Goal: Task Accomplishment & Management: Manage account settings

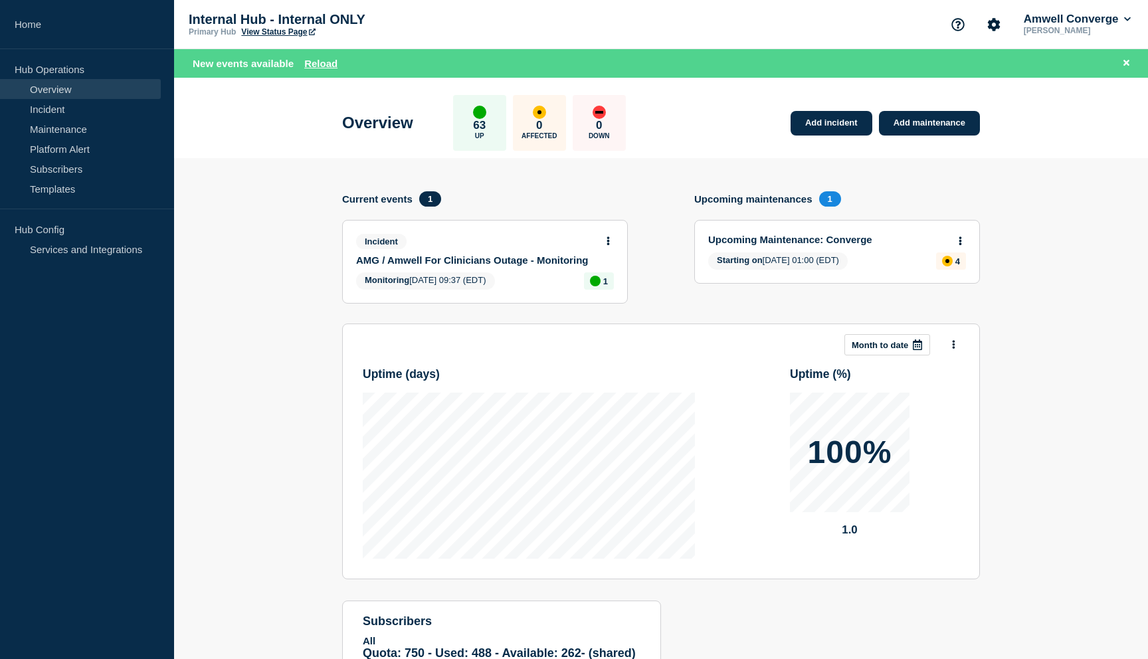
click at [57, 88] on link "Overview" at bounding box center [80, 89] width 161 height 20
click at [775, 243] on link "Upcoming Maintenance: Converge" at bounding box center [828, 239] width 240 height 11
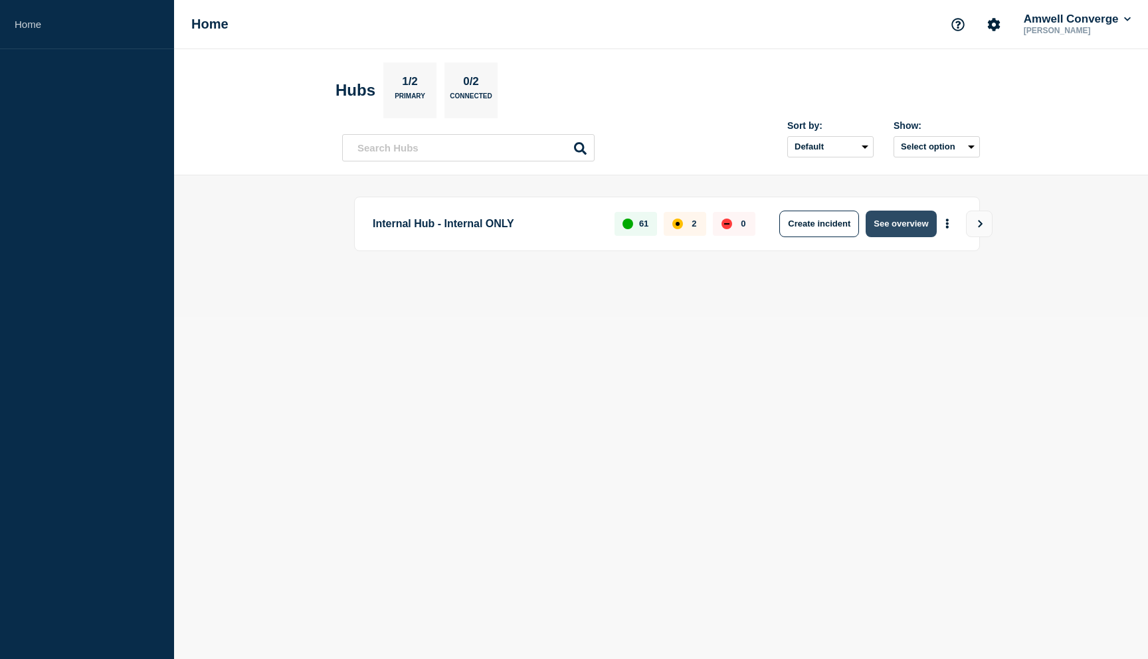
click at [886, 222] on button "See overview" at bounding box center [901, 224] width 70 height 27
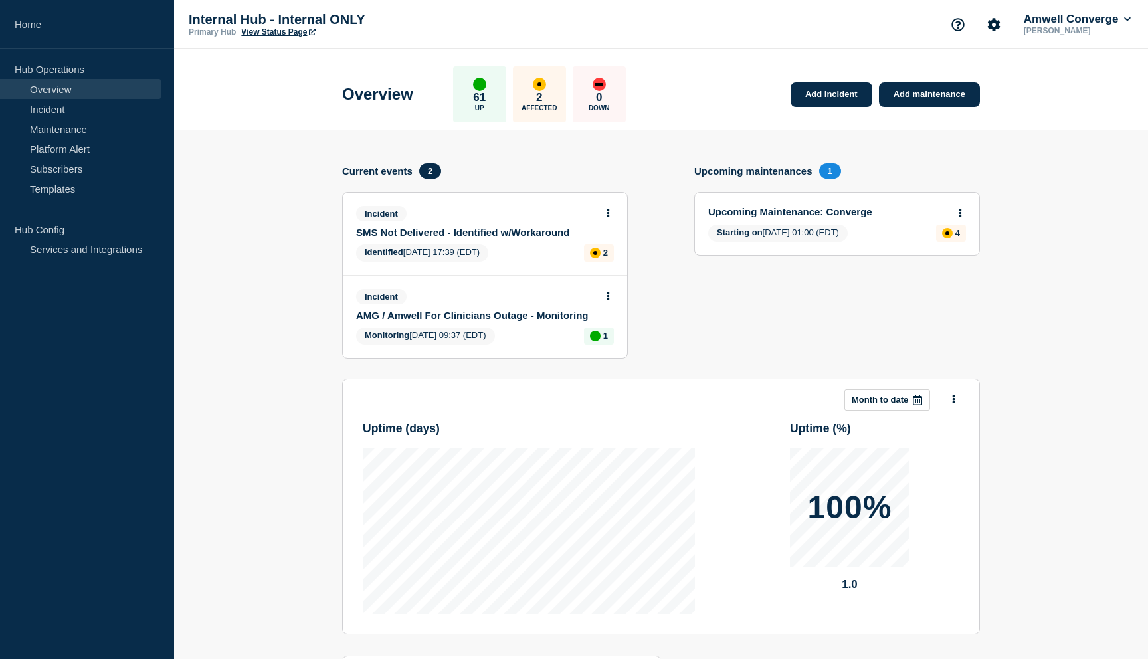
click at [537, 233] on link "SMS Not Delivered - Identified w/Workaround" at bounding box center [476, 232] width 240 height 11
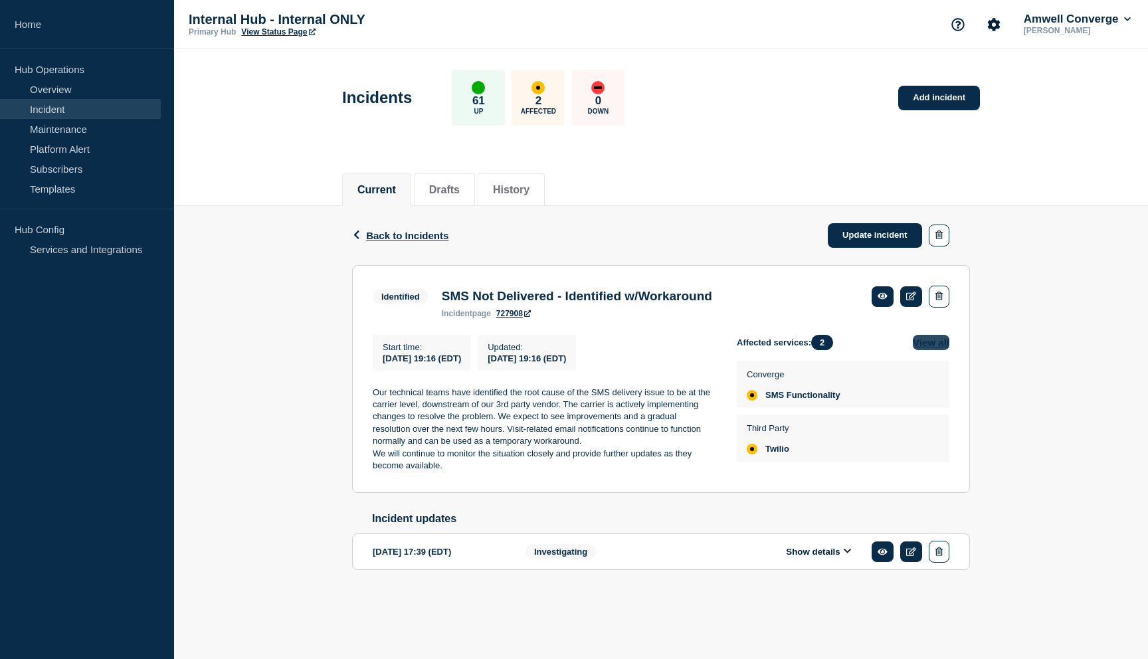
click at [941, 349] on button "View all" at bounding box center [931, 342] width 37 height 15
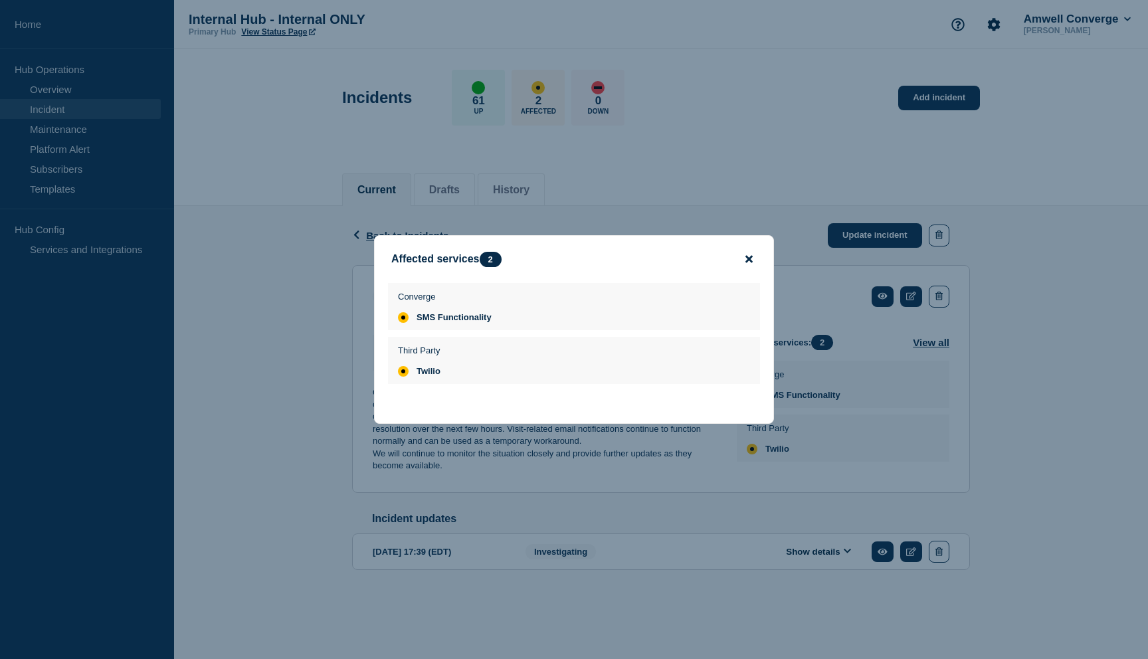
click at [751, 255] on icon "close button" at bounding box center [748, 259] width 7 height 11
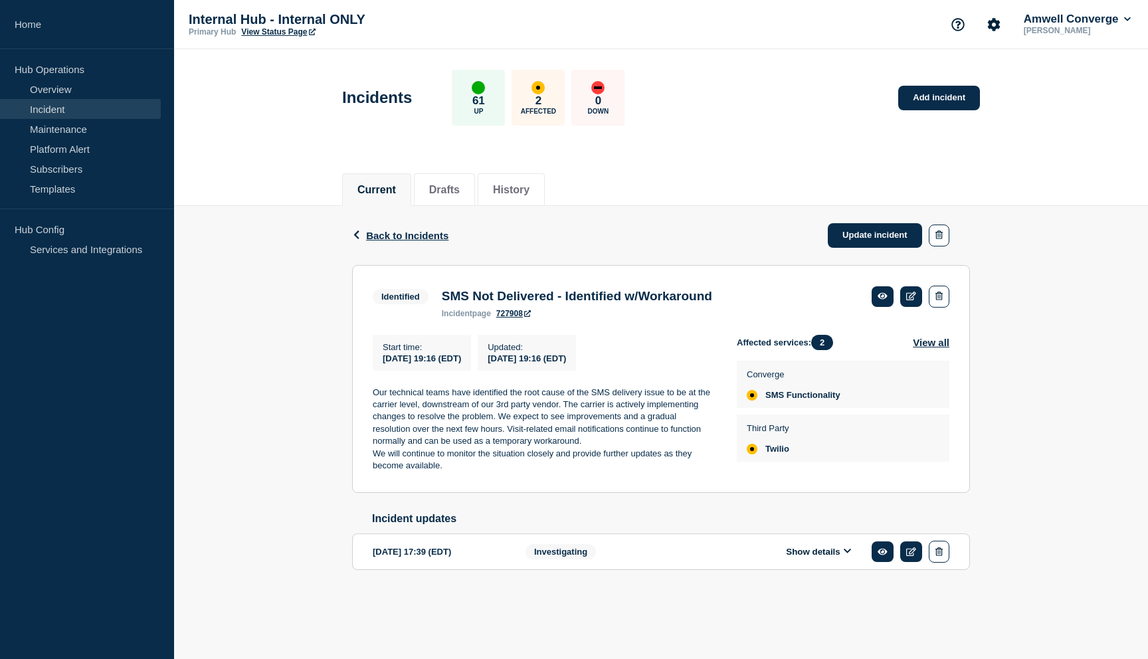
click at [845, 555] on icon at bounding box center [848, 551] width 8 height 9
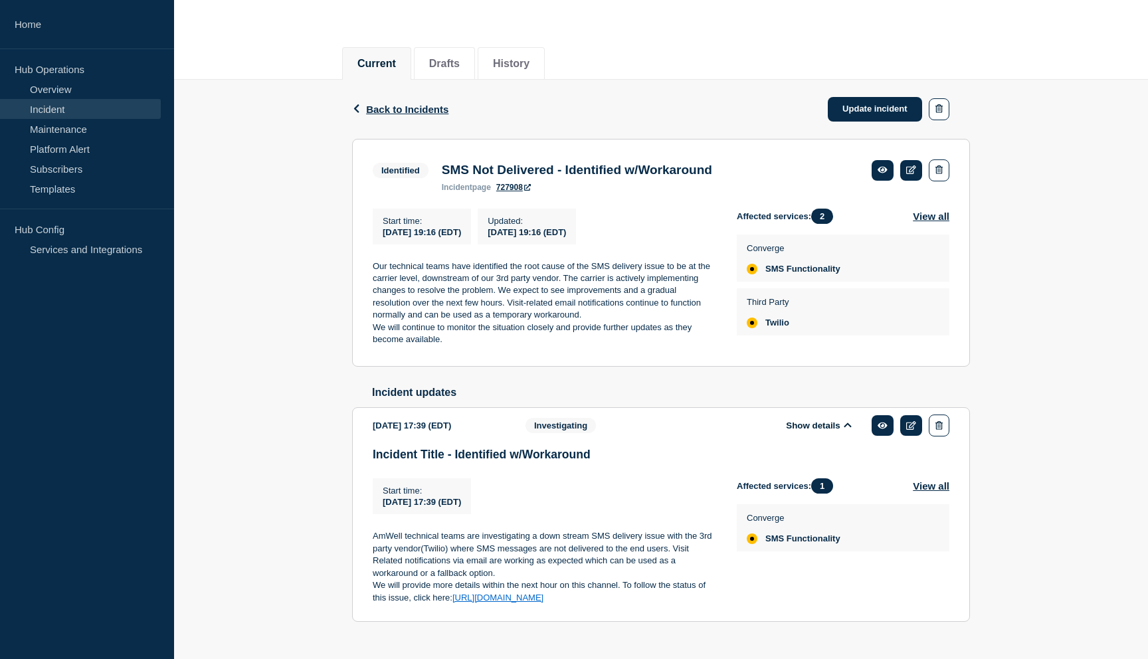
scroll to position [173, 0]
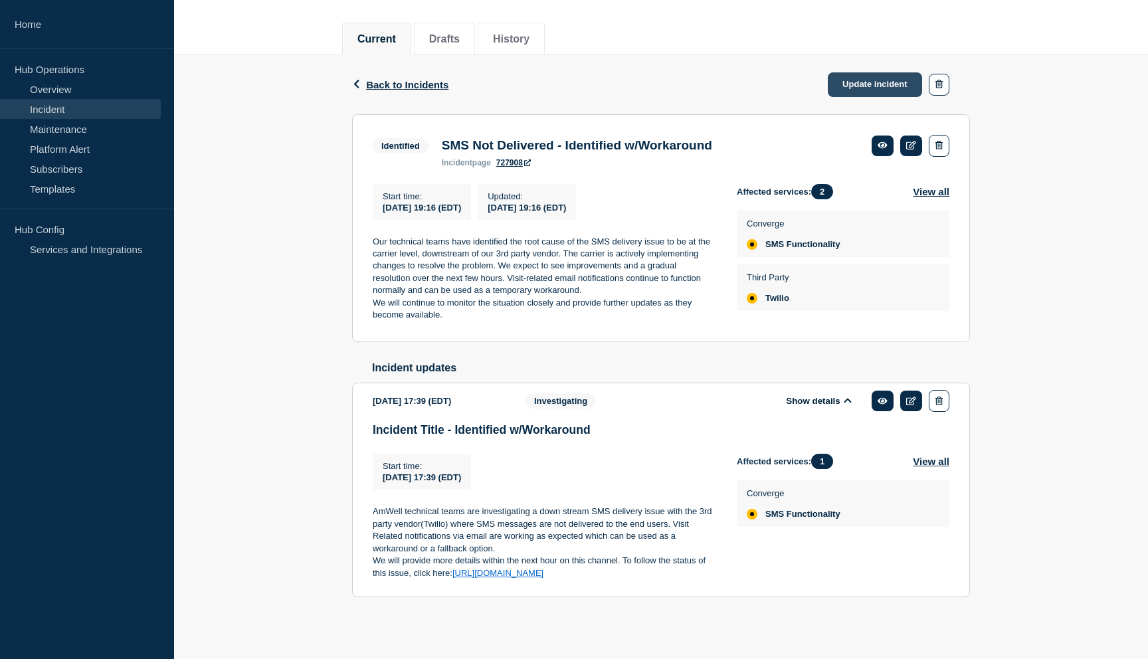
click at [897, 72] on link "Update incident" at bounding box center [875, 84] width 94 height 25
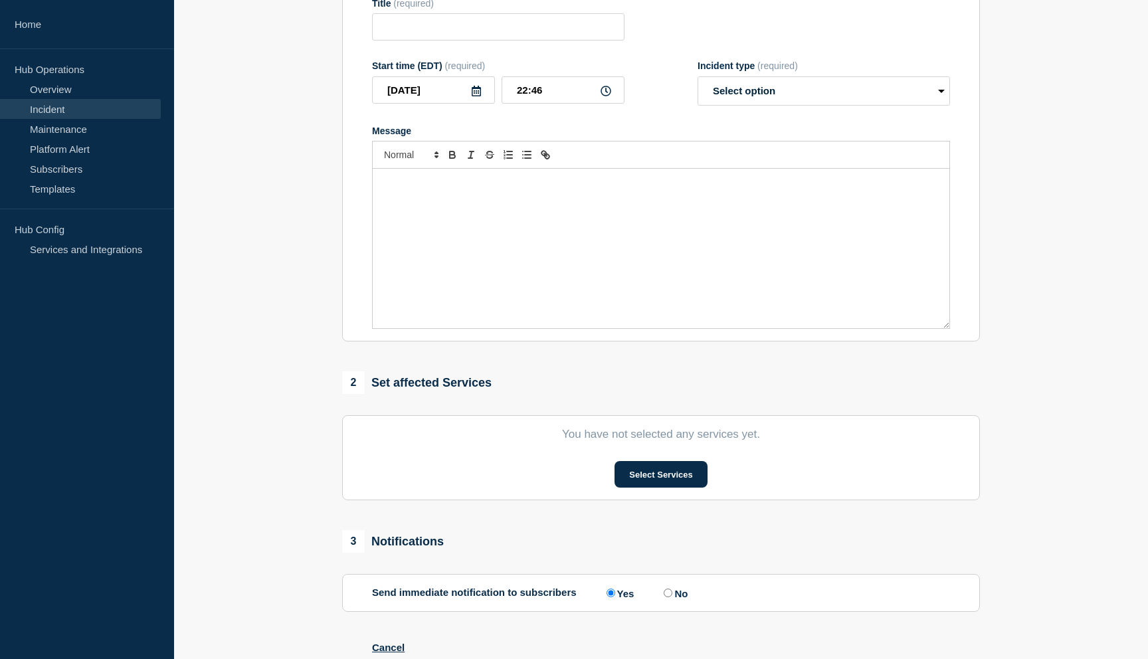
type input "SMS Not Delivered - Identified w/Workaround"
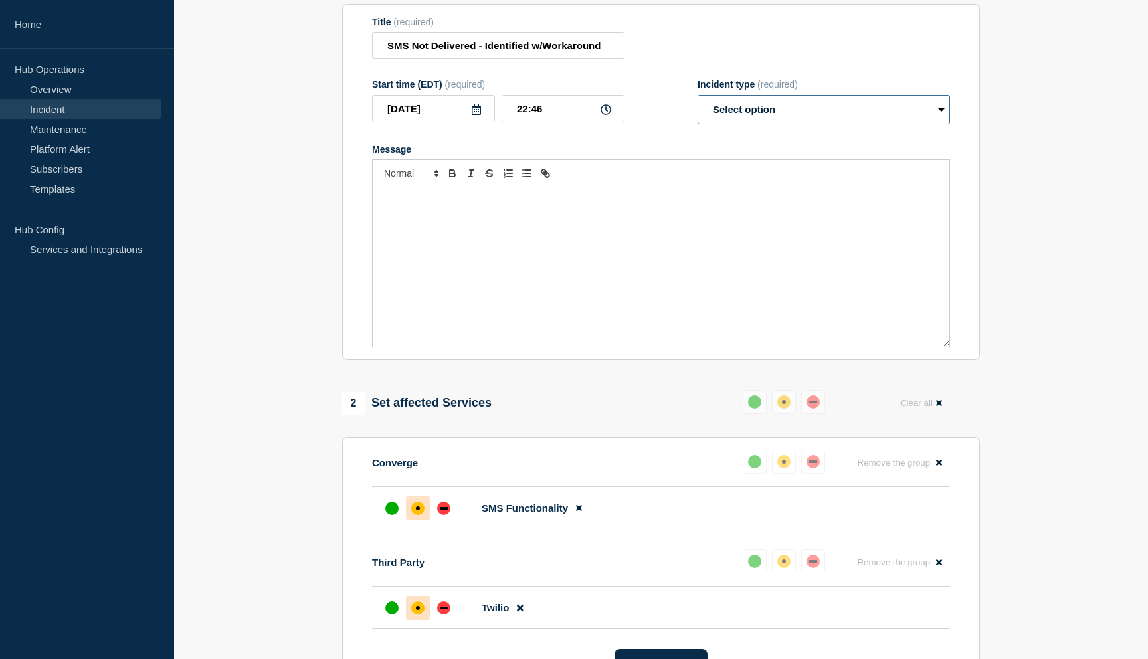
click at [888, 124] on select "Select option Investigating Identified Monitoring Resolved" at bounding box center [824, 109] width 252 height 29
select select "identified"
click at [698, 108] on select "Select option Investigating Identified Monitoring Resolved" at bounding box center [824, 109] width 252 height 29
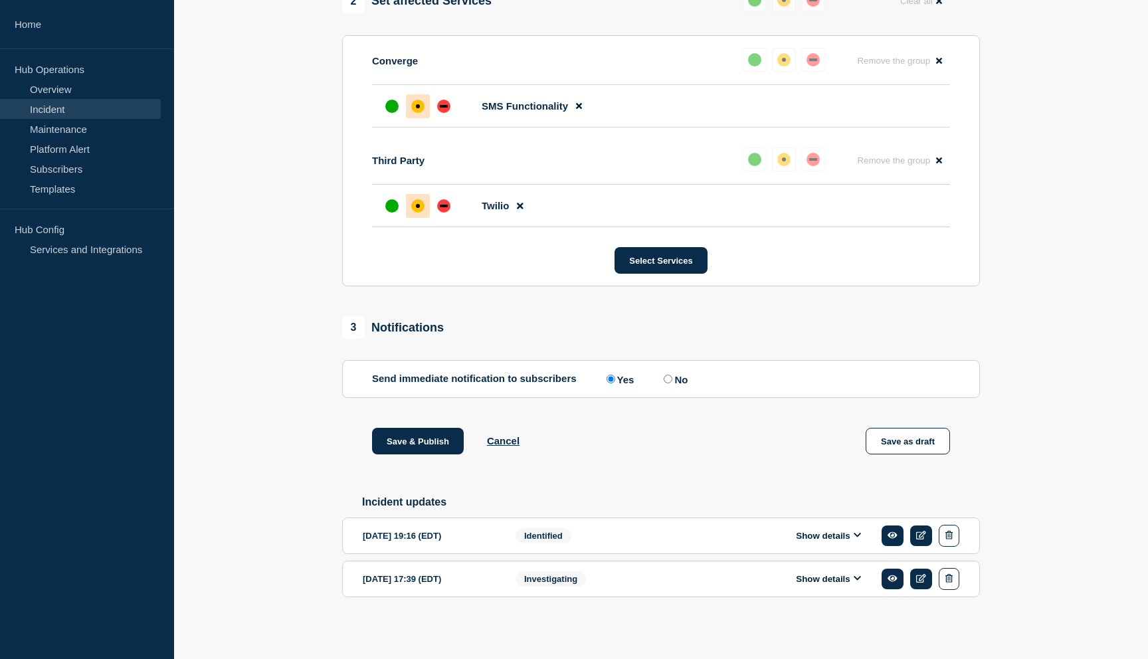
scroll to position [609, 0]
click at [827, 536] on button "Show details" at bounding box center [828, 535] width 73 height 11
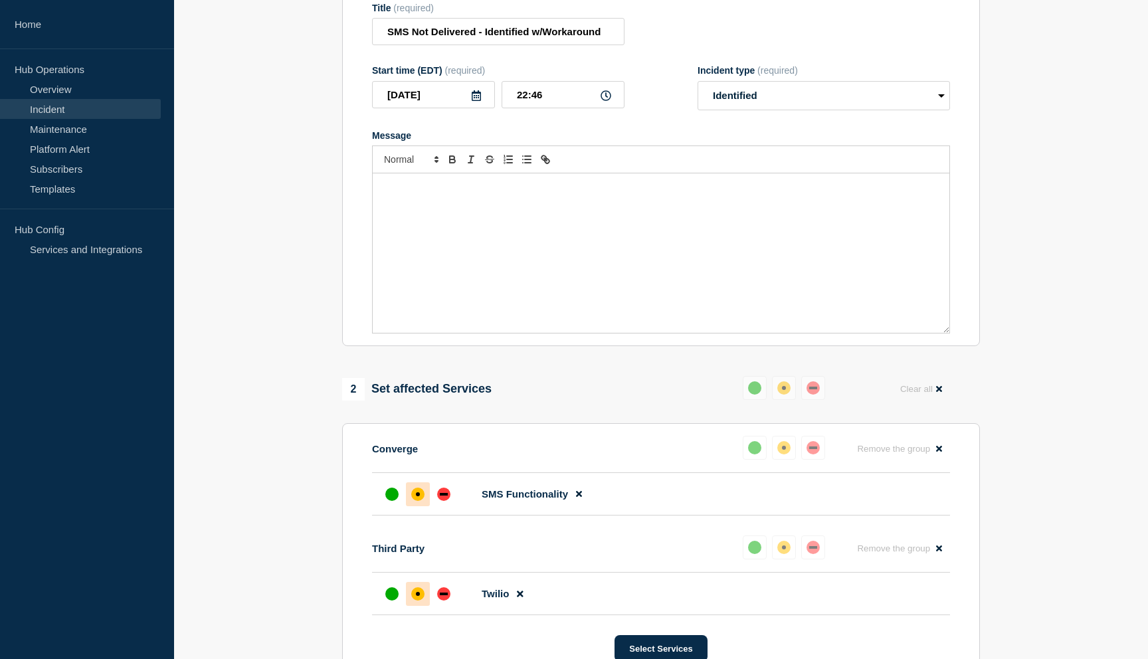
scroll to position [165, 0]
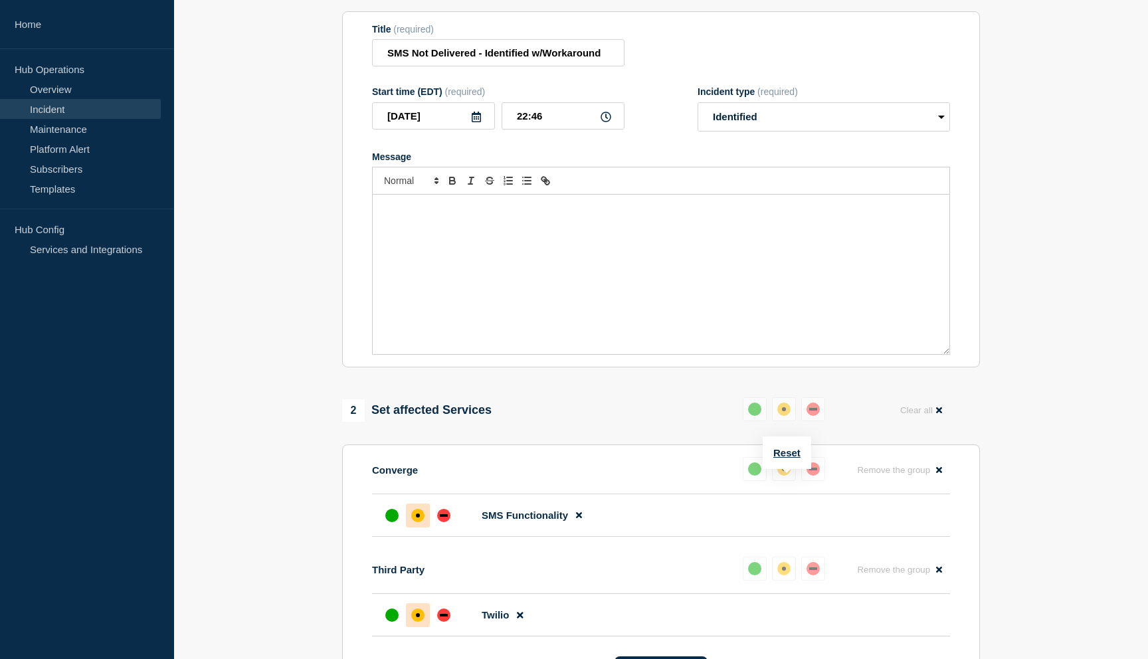
click at [765, 230] on div "Message" at bounding box center [661, 274] width 577 height 159
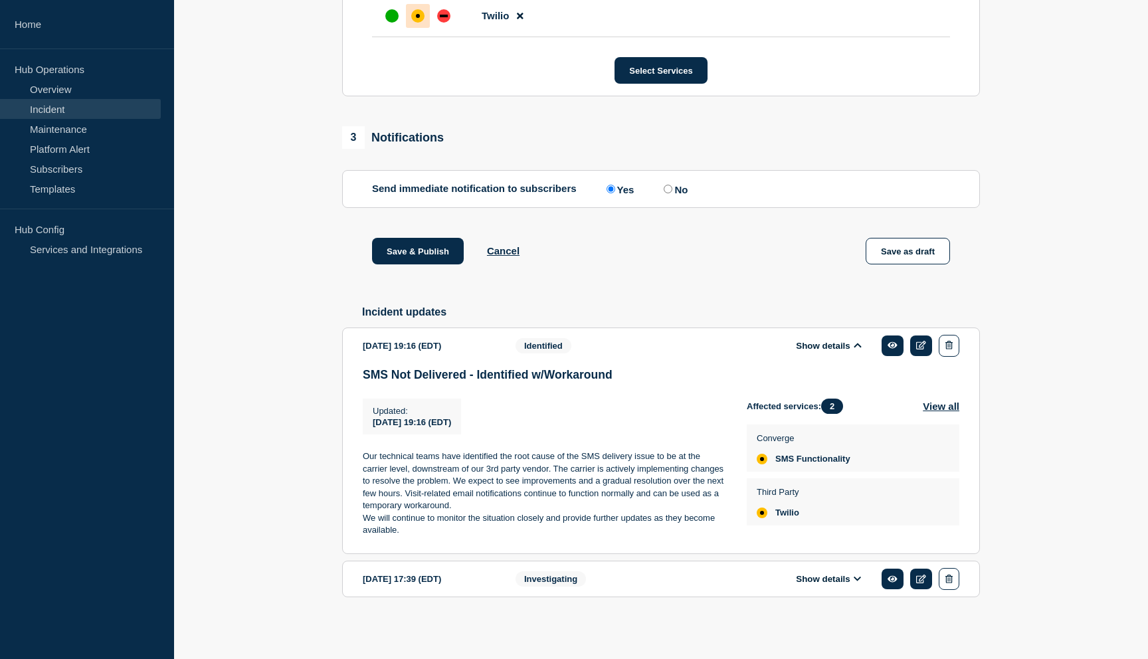
scroll to position [789, 0]
click at [432, 258] on button "Save & Publish" at bounding box center [418, 251] width 92 height 27
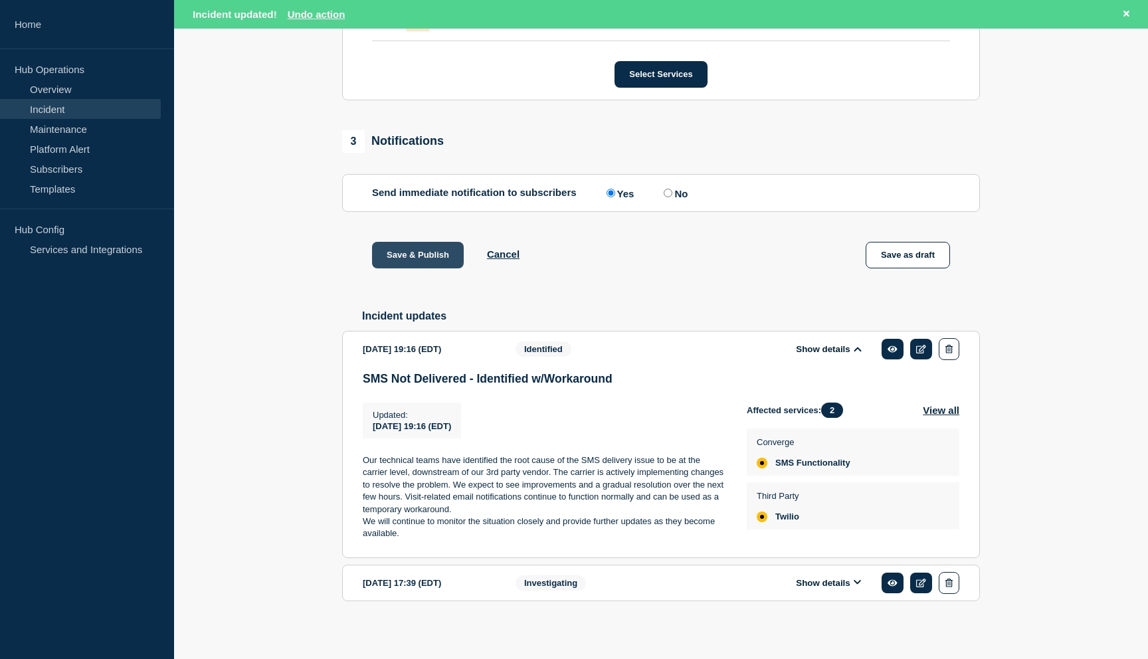
scroll to position [0, 0]
